Goal: Task Accomplishment & Management: Use online tool/utility

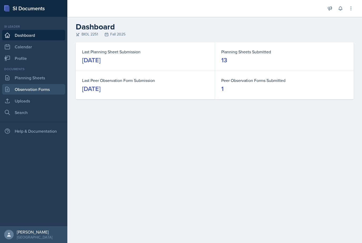
click at [17, 94] on link "Observation Forms" at bounding box center [33, 89] width 63 height 11
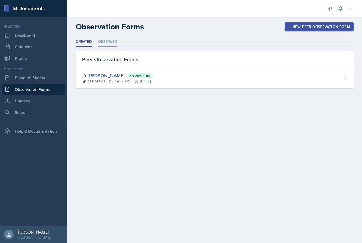
click at [111, 43] on li "Observed" at bounding box center [107, 42] width 19 height 10
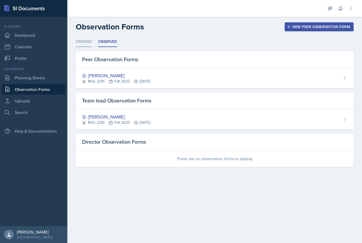
click at [85, 40] on li "Created" at bounding box center [84, 42] width 16 height 10
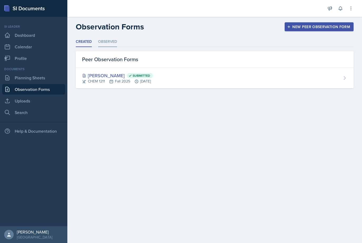
click at [107, 39] on li "Observed" at bounding box center [107, 42] width 19 height 10
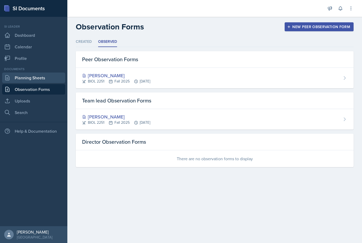
click at [29, 78] on link "Planning Sheets" at bounding box center [33, 78] width 63 height 11
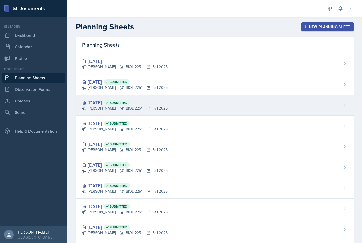
click at [92, 103] on div "Sep 30th, 2025 Submitted" at bounding box center [124, 102] width 85 height 7
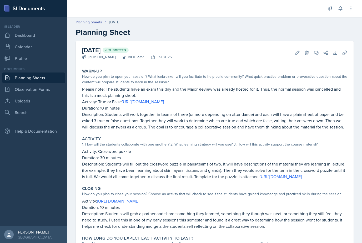
click at [42, 79] on link "Planning Sheets" at bounding box center [33, 78] width 63 height 11
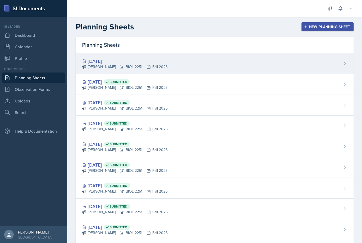
click at [91, 64] on div "Oct 7th, 2025" at bounding box center [124, 61] width 85 height 7
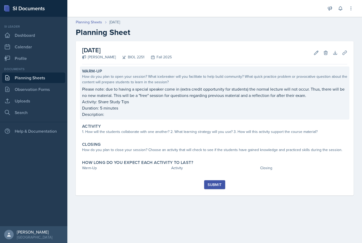
click at [103, 100] on p "Activity: Share Study Tips" at bounding box center [214, 102] width 265 height 6
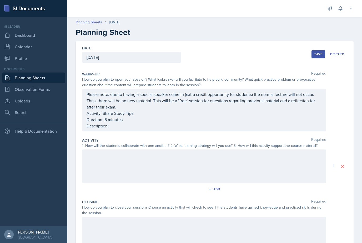
click at [258, 94] on div "Please note: due to having a special speaker come in (extra credit opportunity …" at bounding box center [204, 110] width 244 height 43
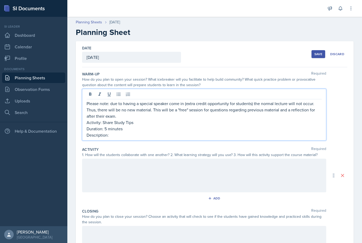
click at [313, 106] on p "Please note: due to having a special speaker come in (extra credit opportunity …" at bounding box center [204, 109] width 235 height 19
click at [312, 102] on p "Please note: due to having a special speaker come in (extra credit opportunity …" at bounding box center [204, 109] width 235 height 19
click at [285, 109] on p "Please note: due to having a special speaker come in (extra credit opportunity …" at bounding box center [204, 109] width 235 height 19
click at [285, 105] on p "Please note: due to having a special speaker come in (extra credit opportunity …" at bounding box center [204, 109] width 235 height 19
click at [222, 137] on p "Description:" at bounding box center [204, 135] width 235 height 6
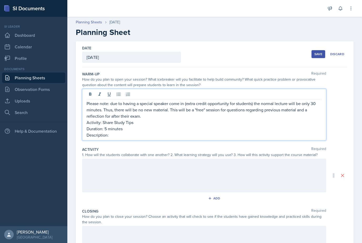
click at [248, 109] on p "Please note: due to having a special speaker come in (extra credit opportunity …" at bounding box center [204, 109] width 235 height 19
click at [309, 105] on p "Please note: due to having a special speaker come in (extra credit opportunity …" at bounding box center [204, 109] width 235 height 19
click at [100, 108] on p "Please note: due to having a special speaker come in (extra credit opportunity …" at bounding box center [204, 109] width 235 height 19
click at [316, 110] on p "Please note: due to having a special speaker come in (extra credit opportunity …" at bounding box center [204, 109] width 235 height 19
click at [173, 116] on p "Please note: due to having a special speaker come in (extra credit opportunity …" at bounding box center [204, 109] width 235 height 19
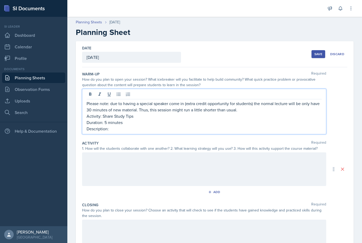
click at [296, 125] on p "Duration: 5 minutes" at bounding box center [204, 122] width 235 height 6
click at [294, 129] on p "Description:" at bounding box center [204, 129] width 235 height 6
click at [108, 122] on p "Duration: 5 minutes" at bounding box center [204, 122] width 235 height 6
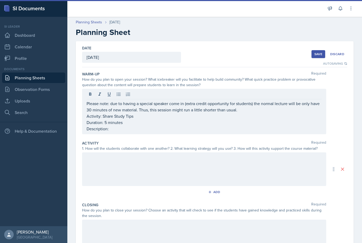
click at [296, 125] on p "Duration: 5 minutes" at bounding box center [204, 122] width 235 height 6
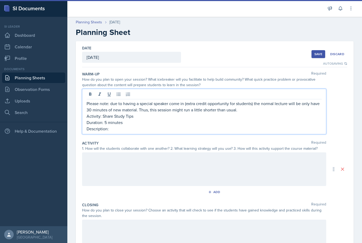
click at [301, 114] on p "Activity: Share Study Tips" at bounding box center [204, 116] width 235 height 6
click at [290, 131] on p "Description:" at bounding box center [204, 129] width 235 height 6
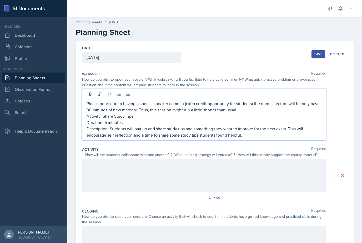
click at [280, 111] on p "Please note: due to having a special speaker come in (extra credit opportunity …" at bounding box center [204, 106] width 235 height 13
click at [276, 134] on p "Description: Students will pair up and share study tips and something they want…" at bounding box center [204, 132] width 235 height 13
click at [274, 137] on p "Description: Students will pair up and share study tips and something they want…" at bounding box center [204, 132] width 235 height 13
click at [108, 123] on p "Duration: 5 minutes" at bounding box center [204, 122] width 235 height 6
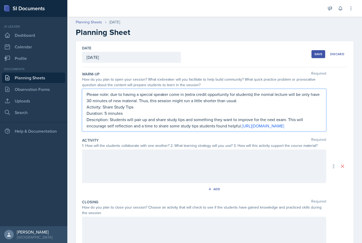
scroll to position [18, 0]
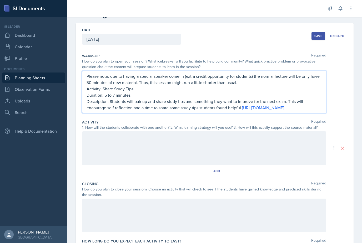
click at [307, 153] on div at bounding box center [204, 148] width 244 height 34
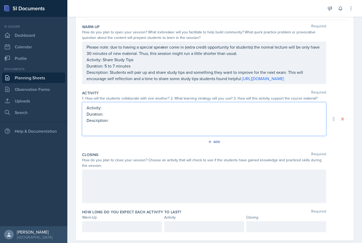
scroll to position [47, 0]
click at [132, 120] on p "Activity:" at bounding box center [204, 117] width 235 height 6
click at [169, 133] on p "Description:" at bounding box center [204, 130] width 235 height 6
click at [167, 127] on p "Duration:" at bounding box center [204, 123] width 235 height 6
click at [198, 133] on p "Description:" at bounding box center [204, 130] width 235 height 6
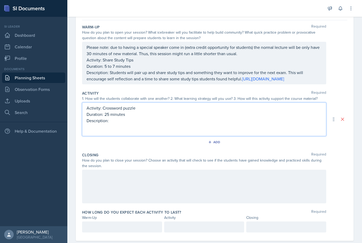
click at [93, 192] on div at bounding box center [204, 187] width 244 height 34
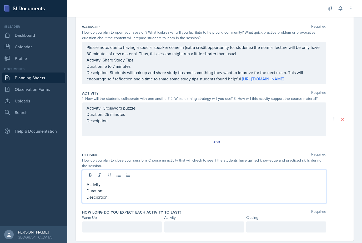
click at [304, 188] on p "Activity:" at bounding box center [204, 184] width 235 height 6
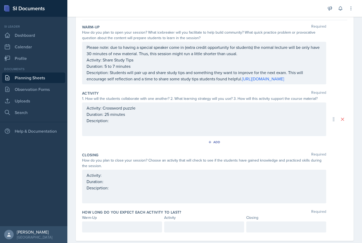
click at [126, 124] on div "Activity: Crossword puzzle Duration: 25 minutes Description:" at bounding box center [204, 114] width 235 height 19
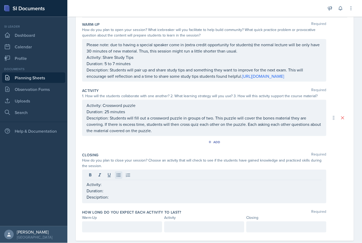
scroll to position [17, 0]
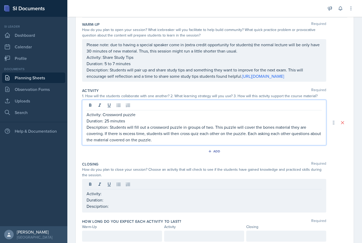
click at [301, 191] on p "Activity:" at bounding box center [204, 194] width 235 height 6
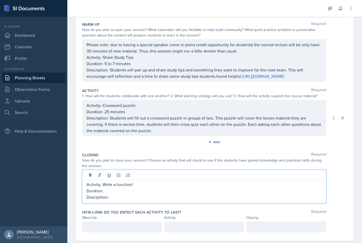
click at [122, 194] on p "Desciprtion:" at bounding box center [204, 197] width 235 height 6
click at [130, 188] on p "Duration:" at bounding box center [204, 191] width 235 height 6
click at [112, 188] on p "Duration: 10 minutes" at bounding box center [204, 191] width 235 height 6
click at [119, 194] on p "Desciprtion:" at bounding box center [204, 197] width 235 height 6
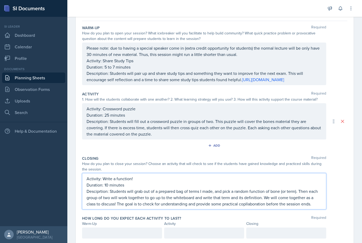
scroll to position [47, 0]
click at [229, 190] on p "Desciprtion: Students will grab out of a prepared bag of terms I made, and pick…" at bounding box center [204, 197] width 235 height 19
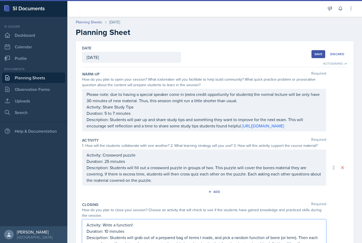
scroll to position [0, 0]
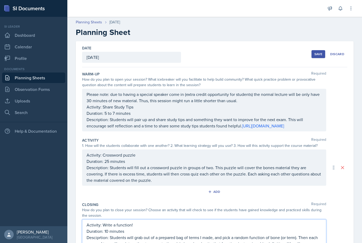
click at [318, 52] on div "Save" at bounding box center [318, 54] width 8 height 4
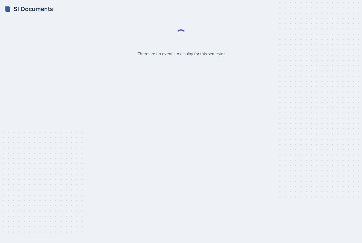
select select "2bed604d-1099-4043-b1bc-2365e8740244"
